Goal: Transaction & Acquisition: Purchase product/service

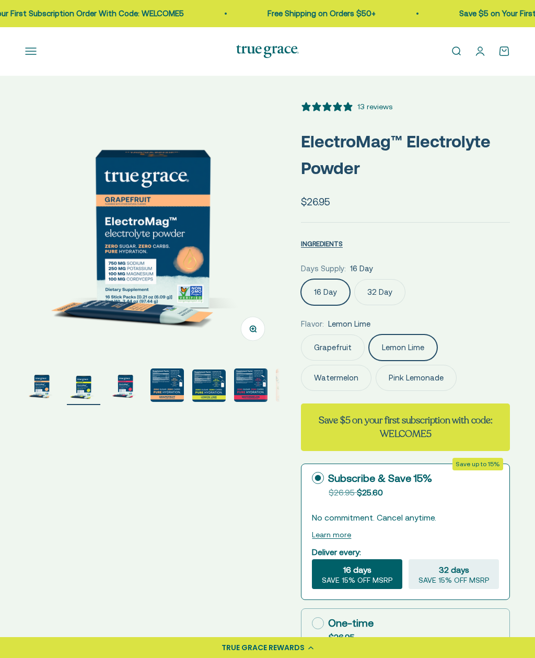
scroll to position [584, 0]
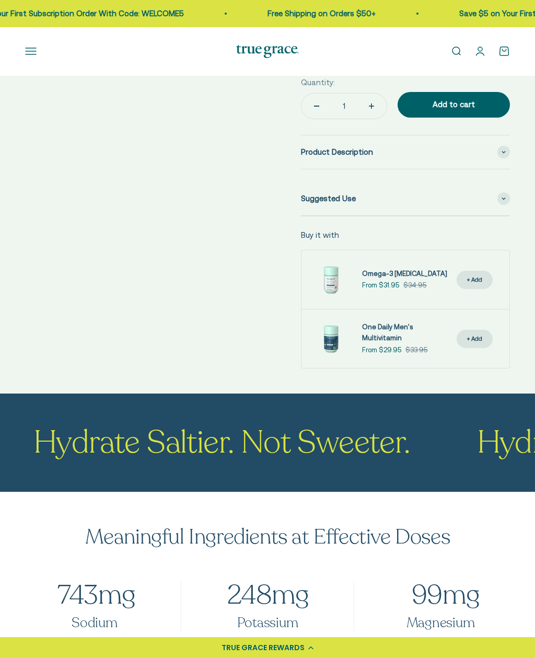
click at [284, 592] on span "248 mg" at bounding box center [268, 595] width 84 height 36
select select "3"
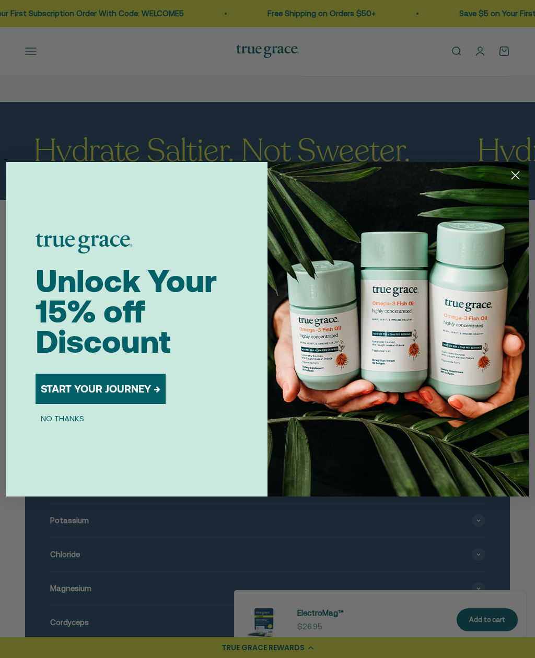
click at [284, 593] on div "Close dialog Unlock Your 15% off Discount START YOUR JOURNEY → NO THANKS Submit" at bounding box center [267, 329] width 535 height 658
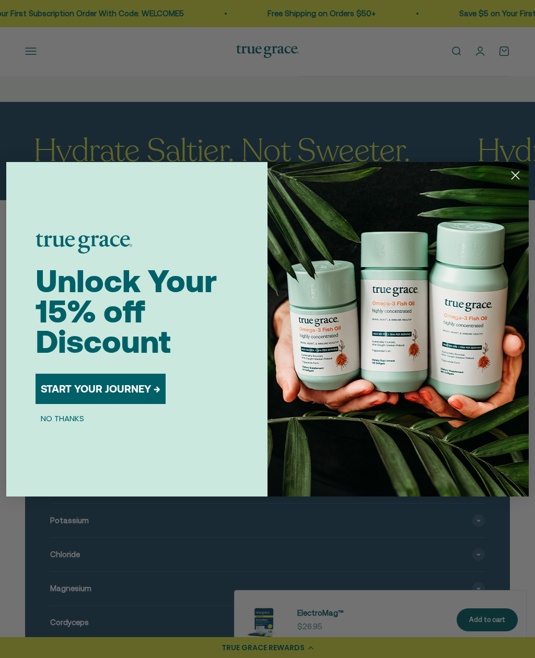
click at [284, 593] on div "Close dialog Unlock Your 15% off Discount START YOUR JOURNEY → NO THANKS Submit" at bounding box center [267, 329] width 535 height 658
click at [283, 593] on div "Close dialog Unlock Your 15% off Discount START YOUR JOURNEY → NO THANKS Submit" at bounding box center [267, 329] width 535 height 658
click at [284, 593] on div "Close dialog Unlock Your 15% off Discount START YOUR JOURNEY → NO THANKS Submit" at bounding box center [267, 329] width 535 height 658
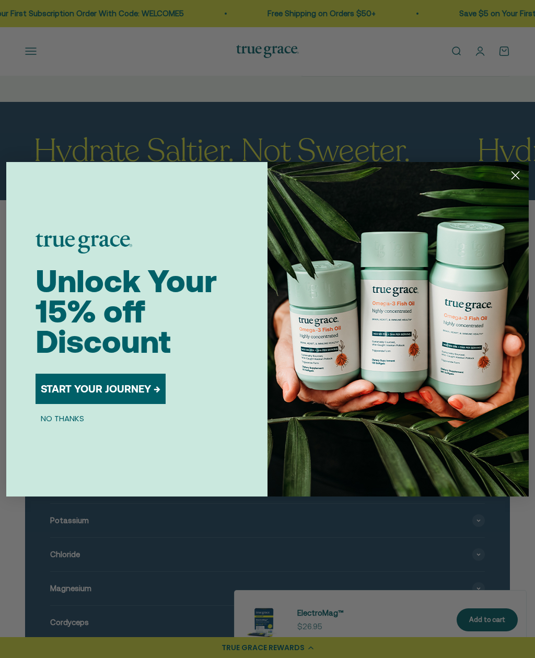
click at [284, 593] on div "Close dialog Unlock Your 15% off Discount START YOUR JOURNEY → NO THANKS Submit" at bounding box center [267, 329] width 535 height 658
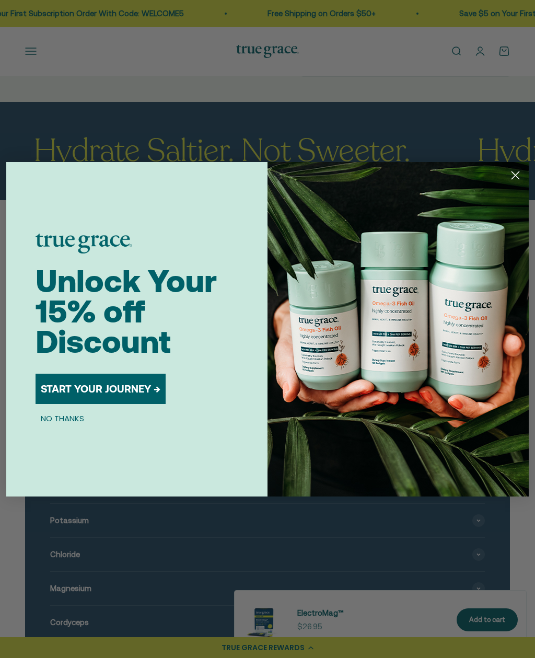
click at [284, 593] on div "Close dialog Unlock Your 15% off Discount START YOUR JOURNEY → NO THANKS Submit" at bounding box center [267, 329] width 535 height 658
click at [283, 593] on div "Close dialog Unlock Your 15% off Discount START YOUR JOURNEY → NO THANKS Submit" at bounding box center [267, 329] width 535 height 658
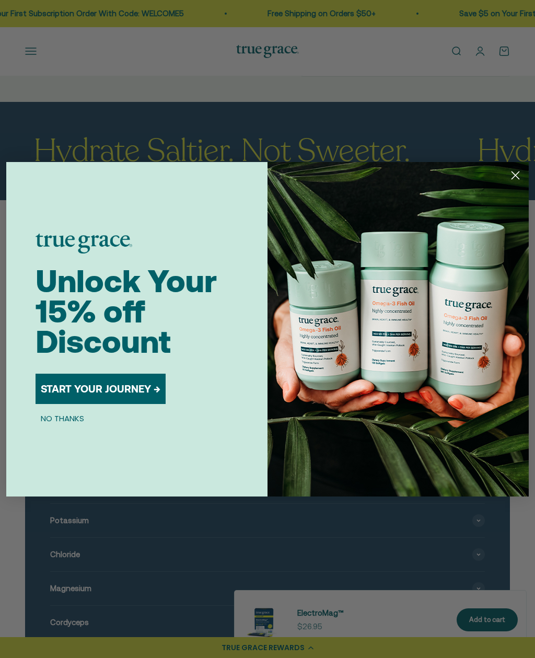
click at [283, 593] on div "Close dialog Unlock Your 15% off Discount START YOUR JOURNEY → NO THANKS Submit" at bounding box center [267, 329] width 535 height 658
click at [284, 593] on div "Close dialog Unlock Your 15% off Discount START YOUR JOURNEY → NO THANKS Submit" at bounding box center [267, 329] width 535 height 658
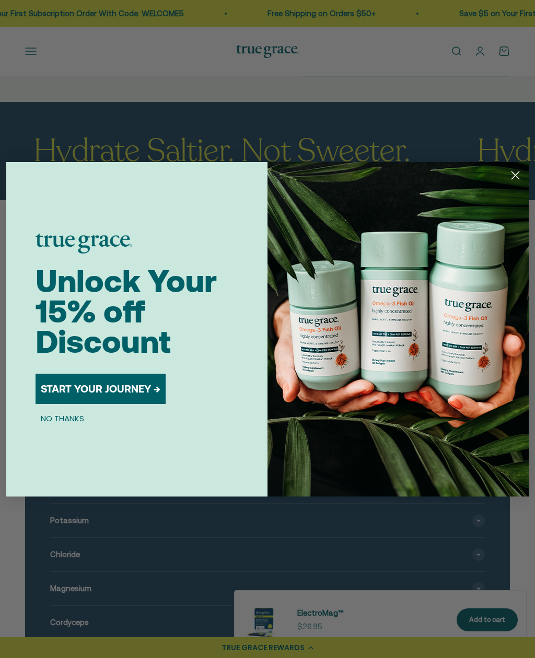
click at [284, 593] on div "Close dialog Unlock Your 15% off Discount START YOUR JOURNEY → NO THANKS Submit" at bounding box center [267, 329] width 535 height 658
click at [283, 593] on div "Close dialog Unlock Your 15% off Discount START YOUR JOURNEY → NO THANKS Submit" at bounding box center [267, 329] width 535 height 658
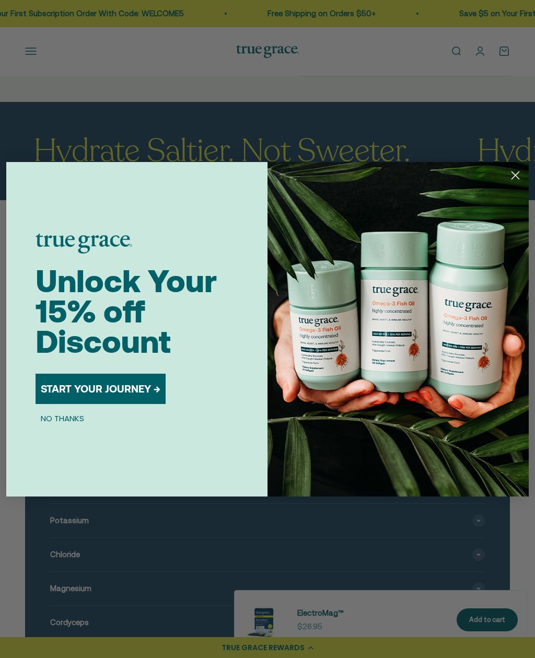
click at [283, 593] on div "Close dialog Unlock Your 15% off Discount START YOUR JOURNEY → NO THANKS Submit" at bounding box center [267, 329] width 535 height 658
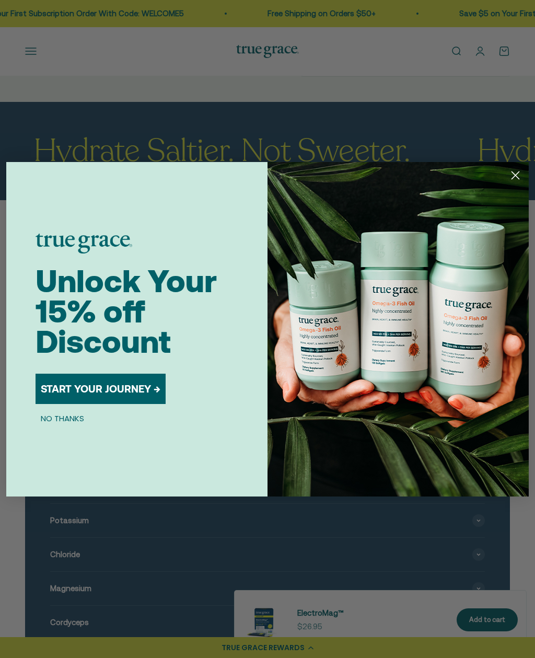
click at [283, 593] on div "Close dialog Unlock Your 15% off Discount START YOUR JOURNEY → NO THANKS Submit" at bounding box center [267, 329] width 535 height 658
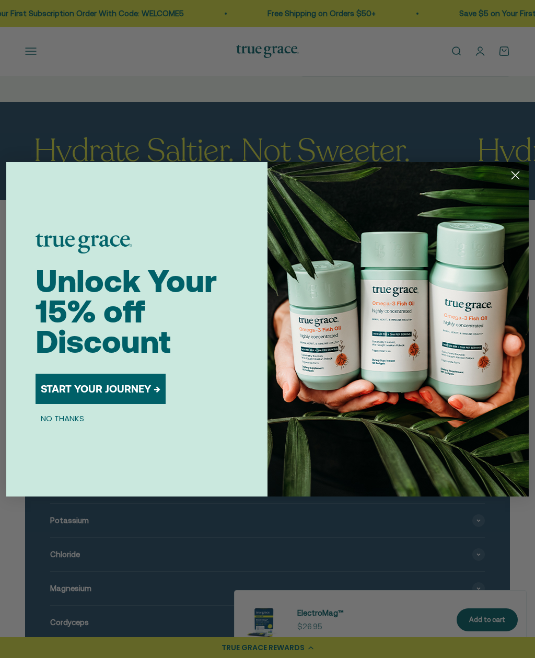
click at [283, 593] on div "Close dialog Unlock Your 15% off Discount START YOUR JOURNEY → NO THANKS Submit" at bounding box center [267, 329] width 535 height 658
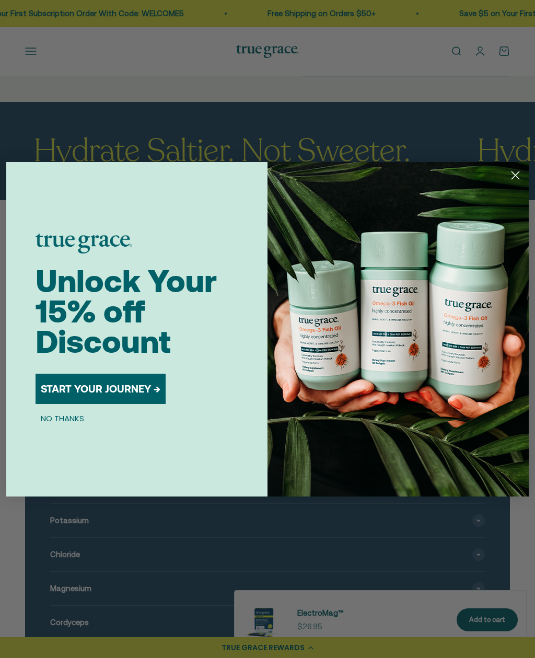
click at [283, 593] on div "Close dialog Unlock Your 15% off Discount START YOUR JOURNEY → NO THANKS Submit" at bounding box center [267, 329] width 535 height 658
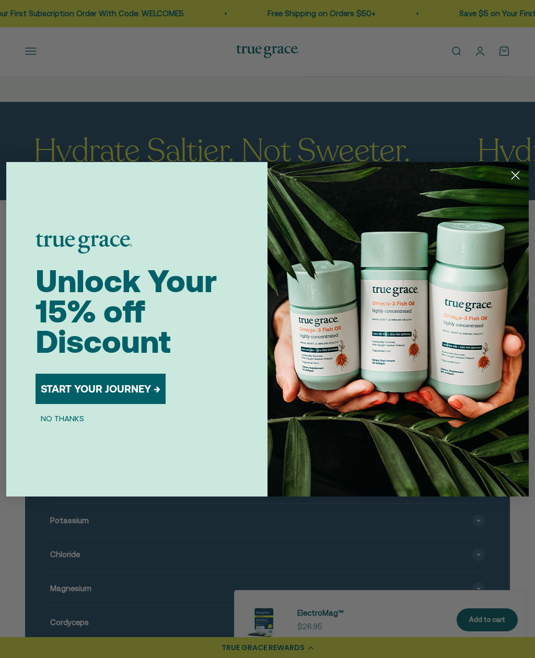
click at [283, 593] on div "Close dialog Unlock Your 15% off Discount START YOUR JOURNEY → NO THANKS Submit" at bounding box center [267, 329] width 535 height 658
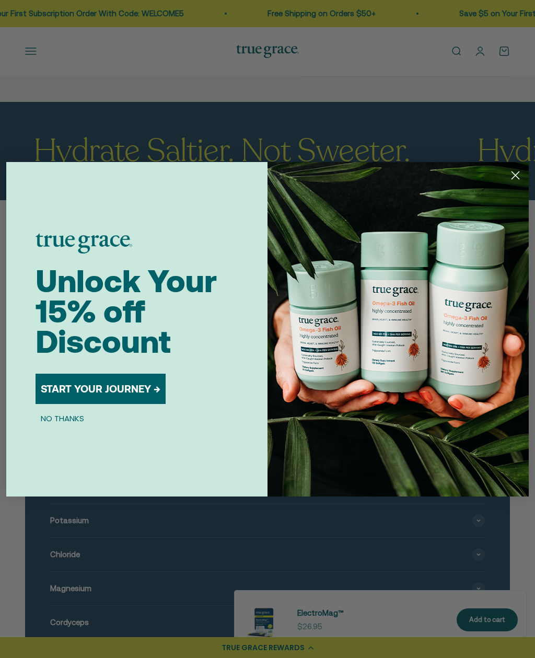
click at [283, 593] on div "Close dialog Unlock Your 15% off Discount START YOUR JOURNEY → NO THANKS Submit" at bounding box center [267, 329] width 535 height 658
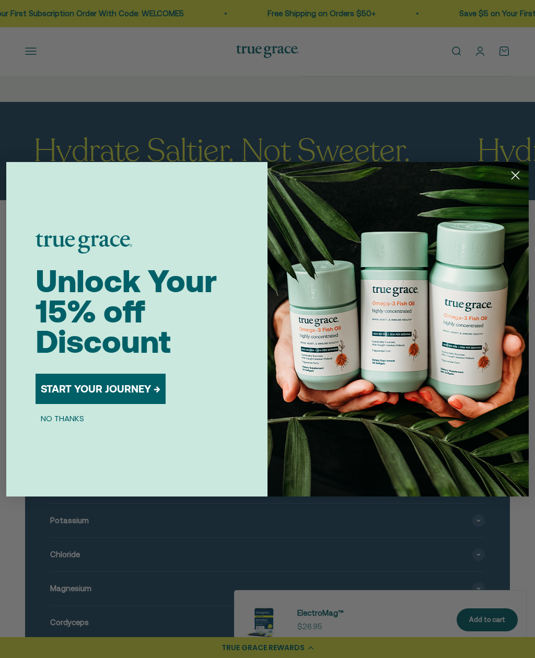
click at [283, 593] on div "Close dialog Unlock Your 15% off Discount START YOUR JOURNEY → NO THANKS Submit" at bounding box center [267, 329] width 535 height 658
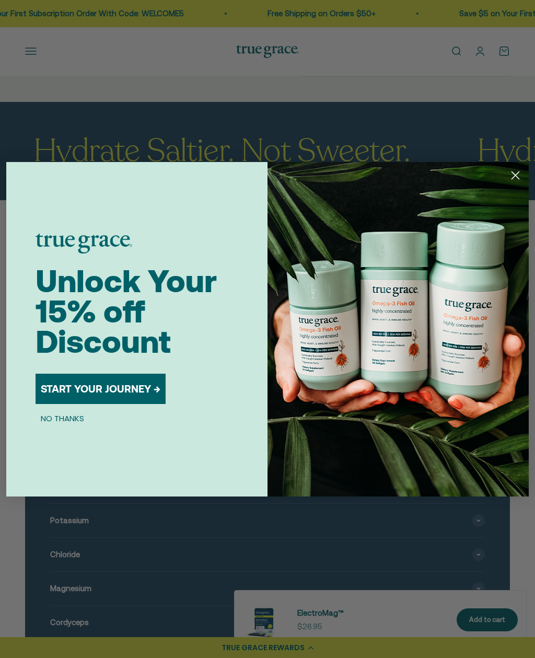
click at [283, 593] on div "Close dialog Unlock Your 15% off Discount START YOUR JOURNEY → NO THANKS Submit" at bounding box center [267, 329] width 535 height 658
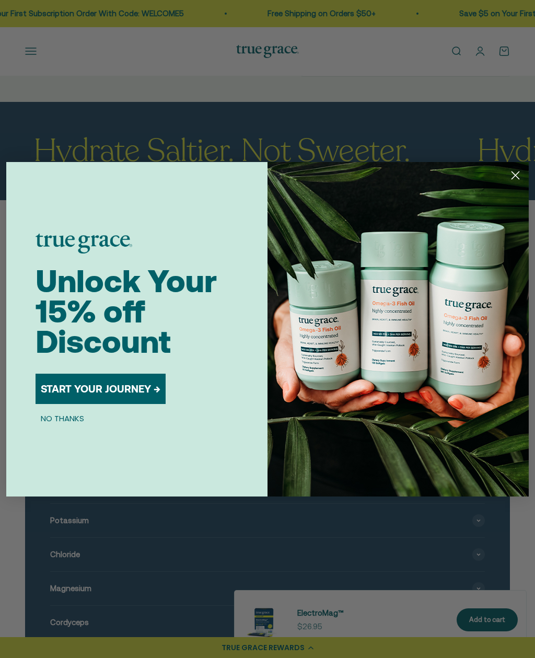
click at [283, 593] on div "Close dialog Unlock Your 15% off Discount START YOUR JOURNEY → NO THANKS Submit" at bounding box center [267, 329] width 535 height 658
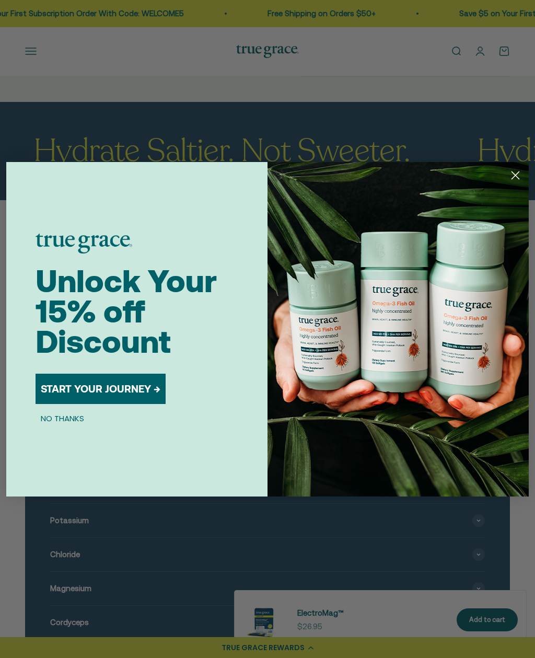
click at [283, 593] on div "Close dialog Unlock Your 15% off Discount START YOUR JOURNEY → NO THANKS Submit" at bounding box center [267, 329] width 535 height 658
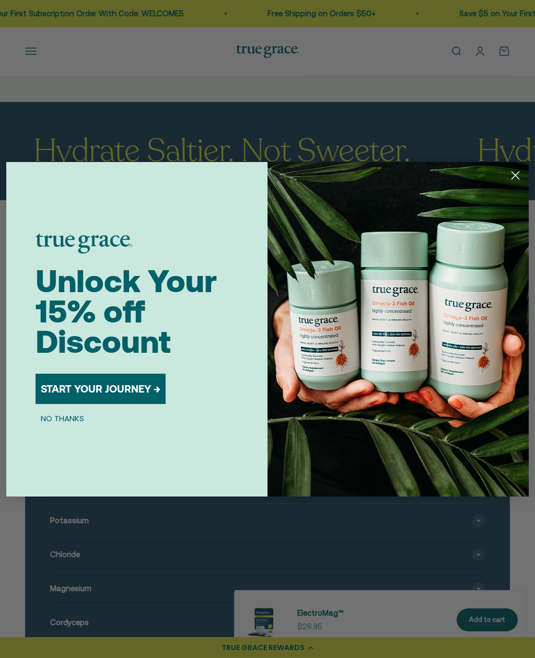
click at [283, 593] on div "Close dialog Unlock Your 15% off Discount START YOUR JOURNEY → NO THANKS Submit" at bounding box center [267, 329] width 535 height 658
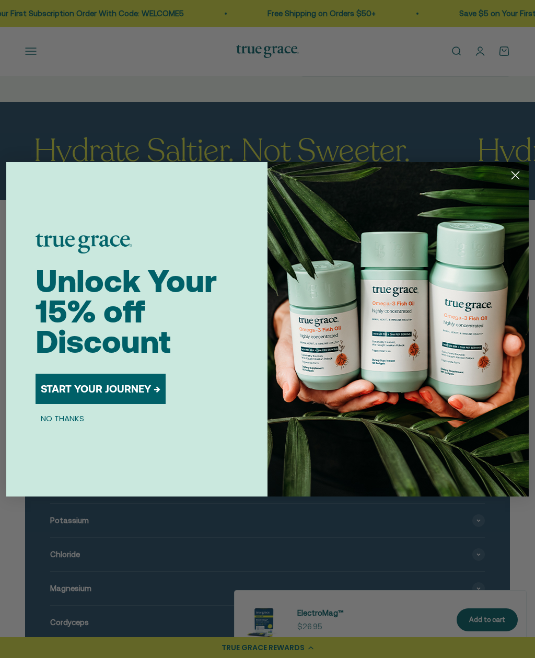
click at [283, 593] on div "Close dialog Unlock Your 15% off Discount START YOUR JOURNEY → NO THANKS Submit" at bounding box center [267, 329] width 535 height 658
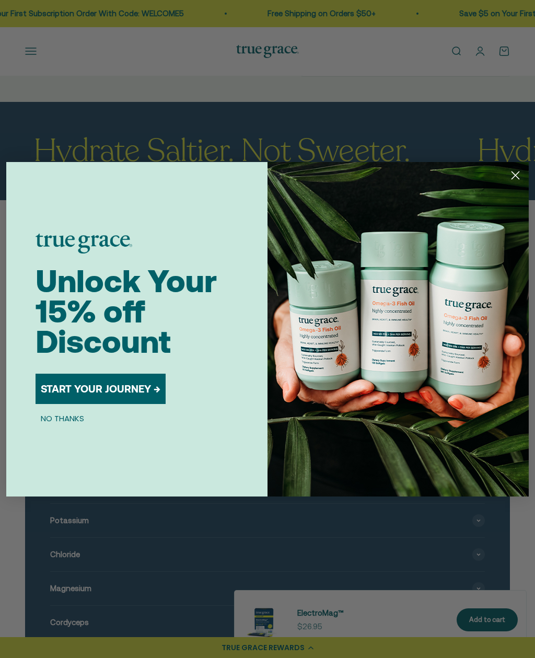
click at [283, 593] on div "Close dialog Unlock Your 15% off Discount START YOUR JOURNEY → NO THANKS Submit" at bounding box center [267, 329] width 535 height 658
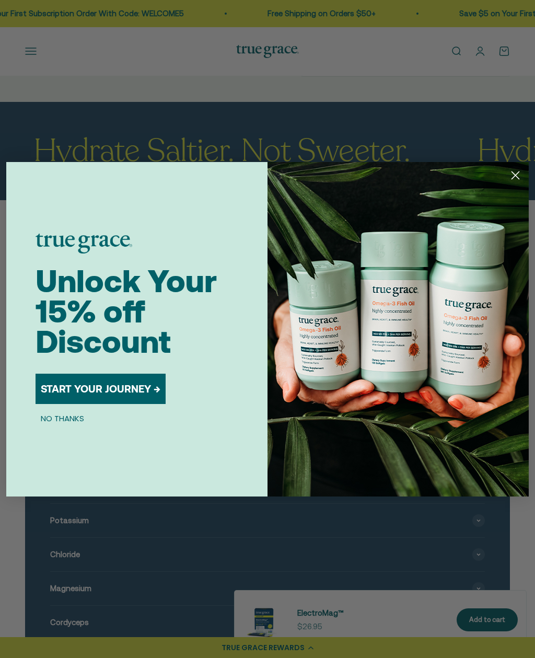
click at [283, 593] on div "Close dialog Unlock Your 15% off Discount START YOUR JOURNEY → NO THANKS Submit" at bounding box center [267, 329] width 535 height 658
click at [283, 520] on div "Close dialog Unlock Your 15% off Discount START YOUR JOURNEY → NO THANKS Submit" at bounding box center [267, 329] width 535 height 658
click at [377, 608] on div "Close dialog Unlock Your 15% off Discount START YOUR JOURNEY → NO THANKS Submit" at bounding box center [267, 329] width 535 height 658
